Goal: Transaction & Acquisition: Purchase product/service

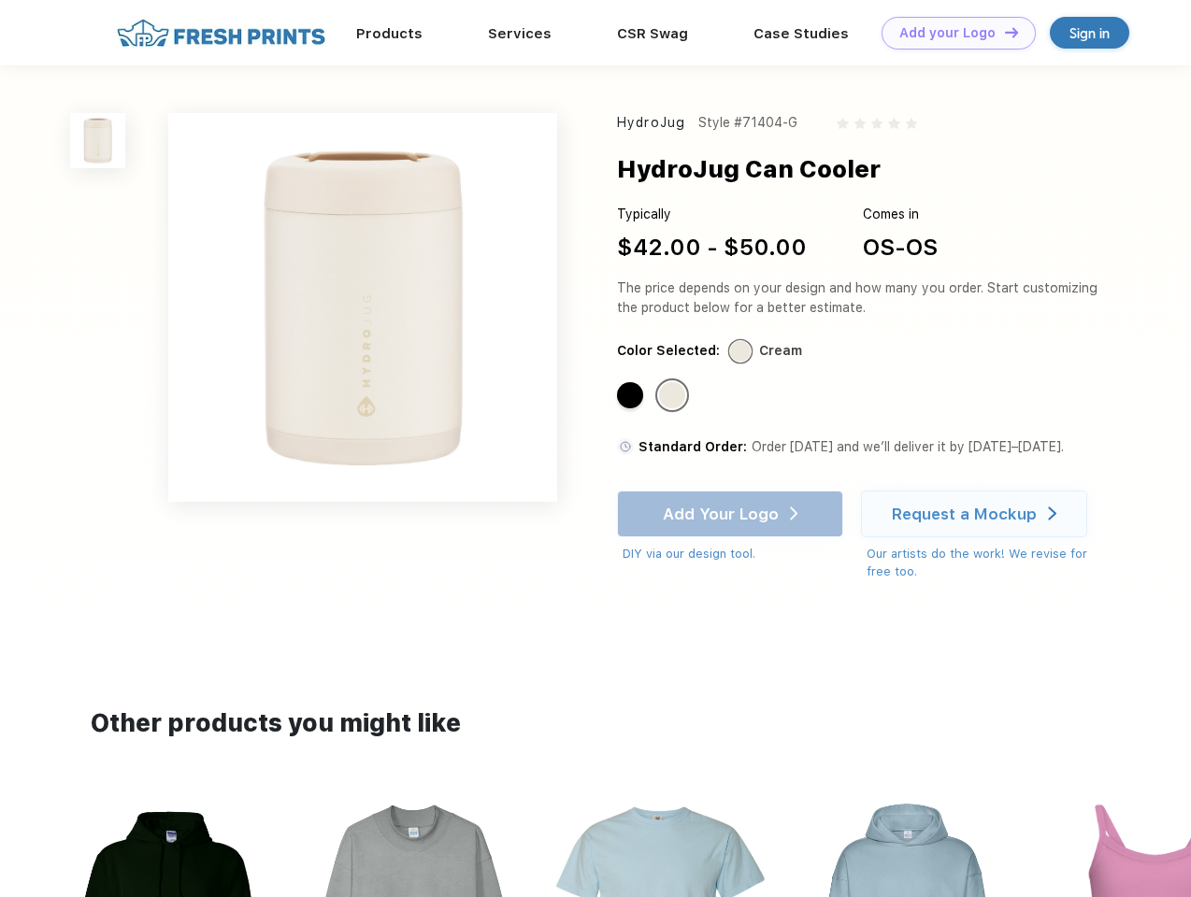
click at [952, 33] on link "Add your Logo Design Tool" at bounding box center [958, 33] width 154 height 33
click at [0, 0] on div "Design Tool" at bounding box center [0, 0] width 0 height 0
click at [1003, 32] on link "Add your Logo Design Tool" at bounding box center [958, 33] width 154 height 33
click at [98, 140] on img at bounding box center [97, 140] width 55 height 55
click at [632, 396] on div "Standard Color" at bounding box center [630, 395] width 26 height 26
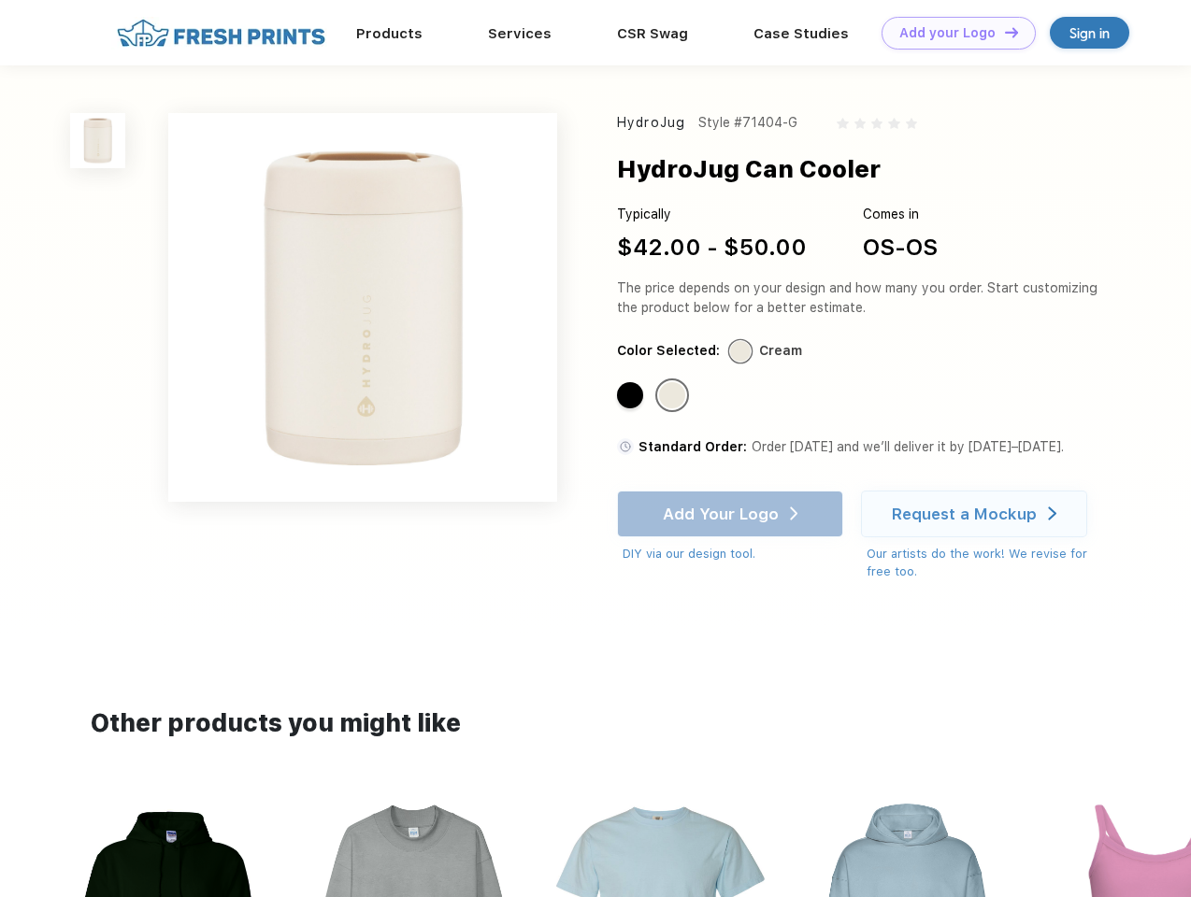
click at [674, 396] on div "Standard Color" at bounding box center [672, 395] width 26 height 26
click at [732, 514] on div "Add Your Logo DIY via our design tool. Ah shoot! This product isn't up in our d…" at bounding box center [730, 527] width 226 height 73
click at [977, 514] on div "Request a Mockup" at bounding box center [964, 514] width 145 height 19
